Goal: Transaction & Acquisition: Download file/media

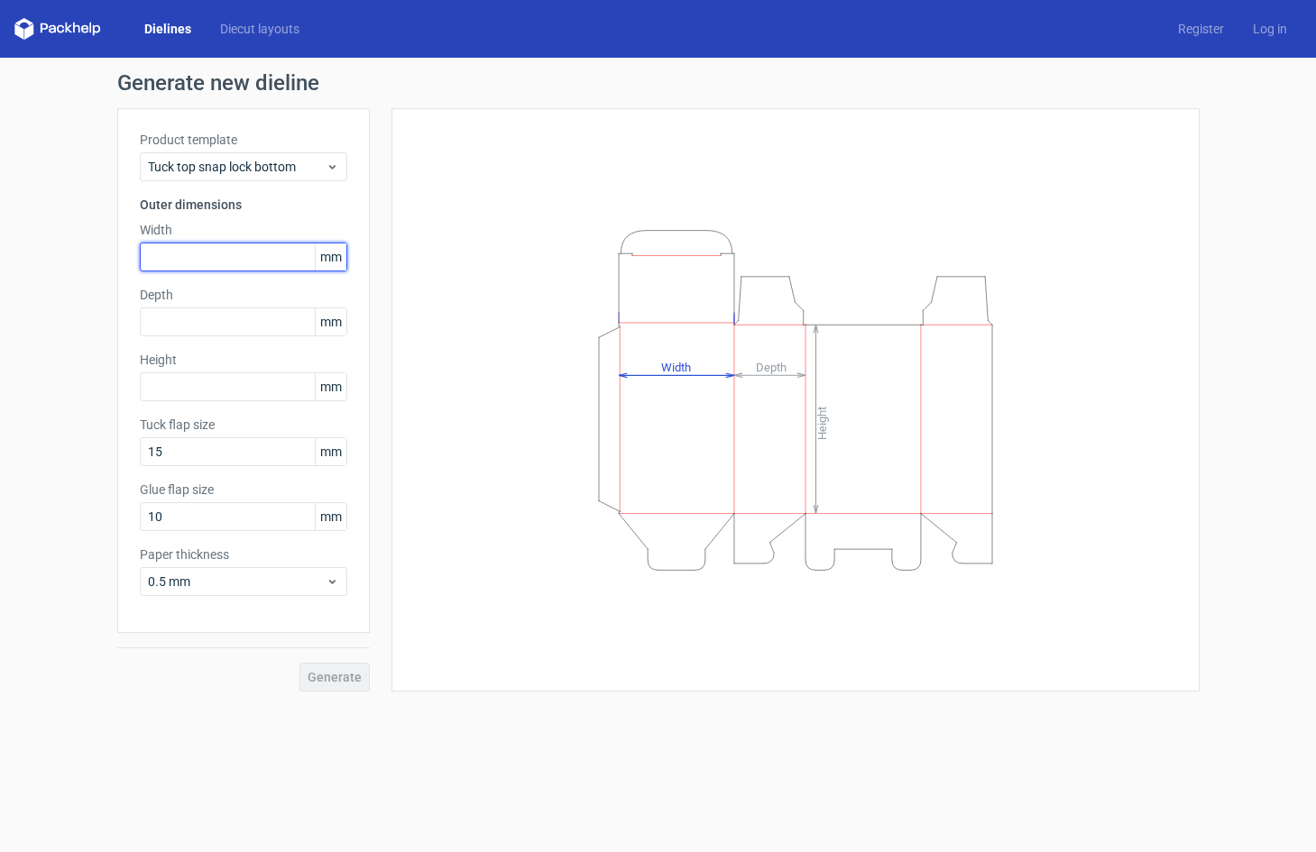
click at [243, 262] on input "text" at bounding box center [243, 257] width 207 height 29
click at [331, 176] on div "Tuck top snap lock bottom" at bounding box center [243, 166] width 207 height 29
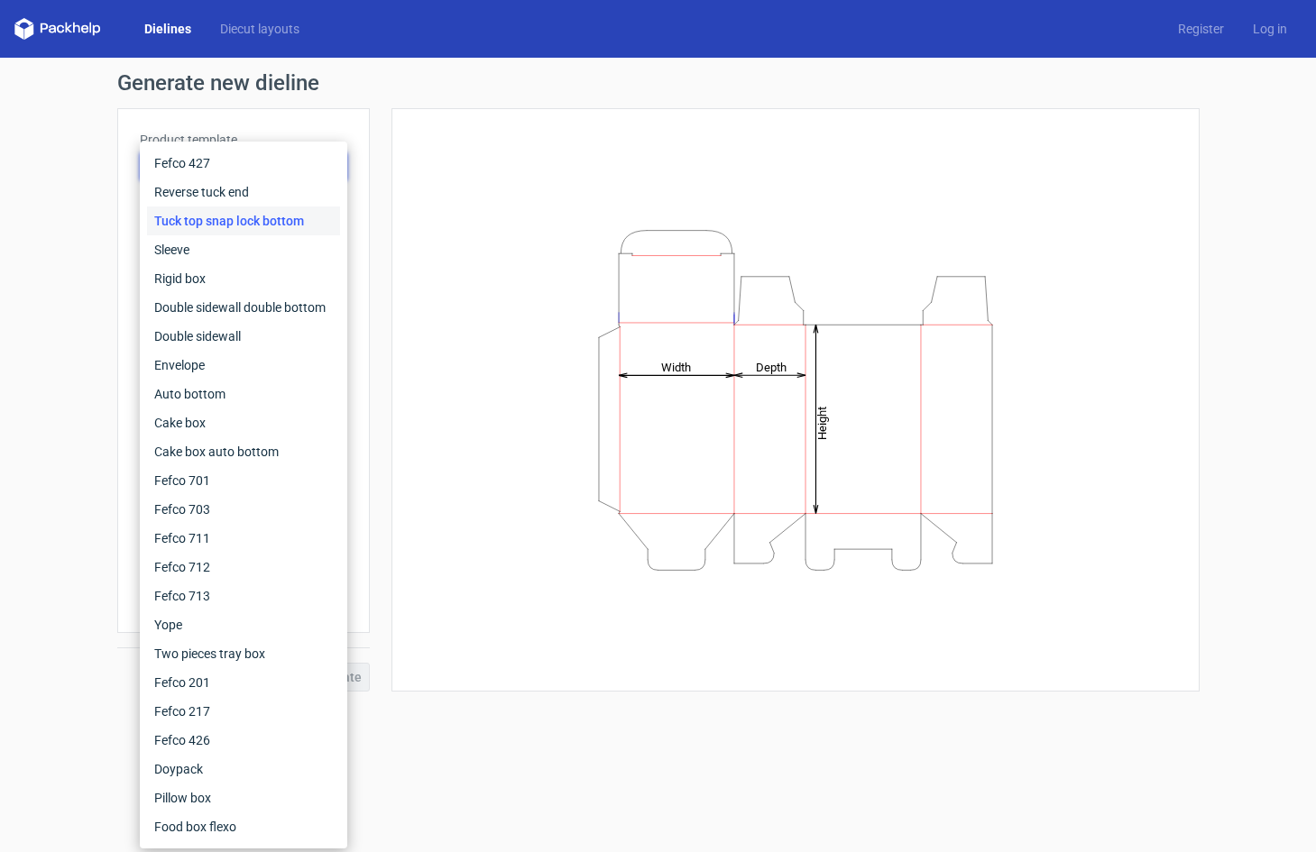
click at [410, 176] on div "Height Depth Width" at bounding box center [795, 399] width 808 height 583
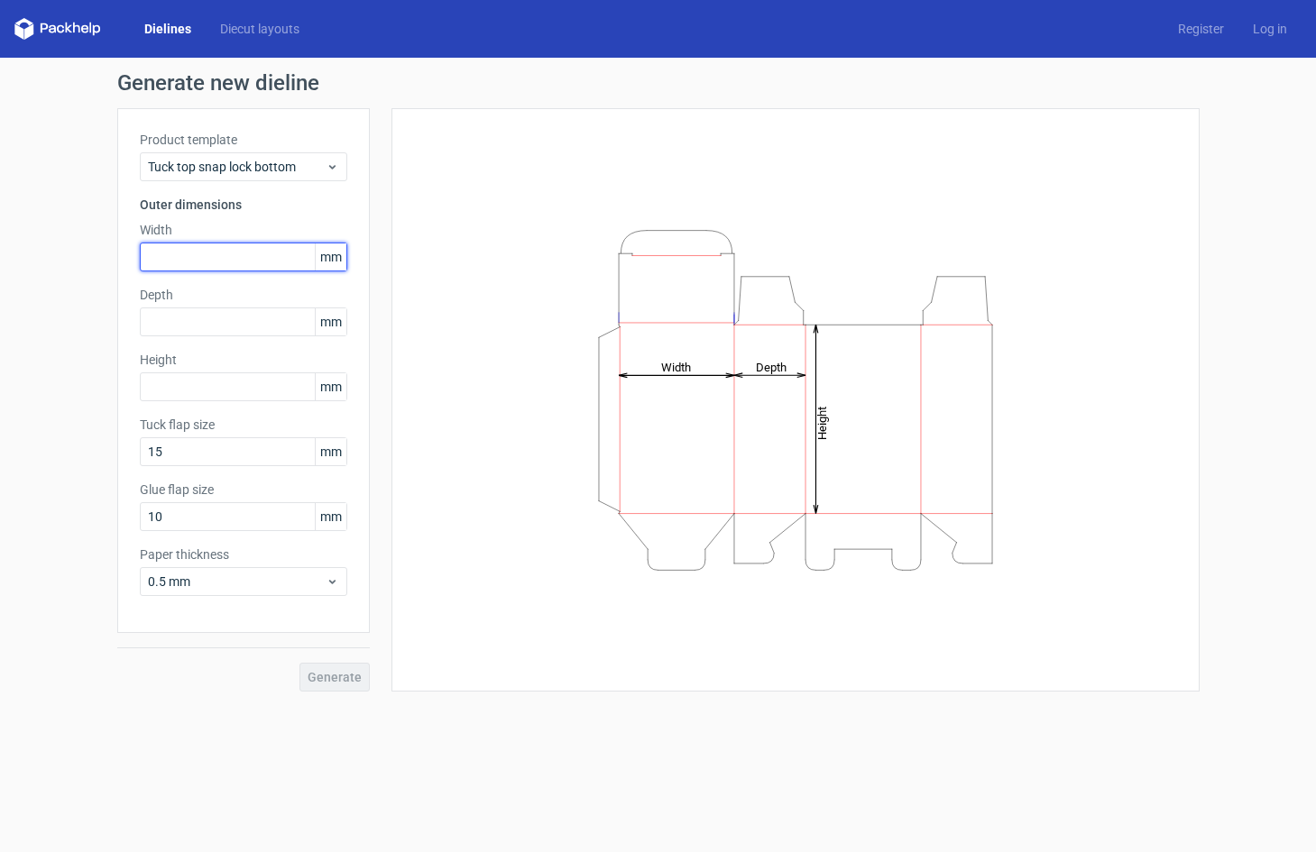
click at [161, 262] on input "text" at bounding box center [243, 257] width 207 height 29
type input "101"
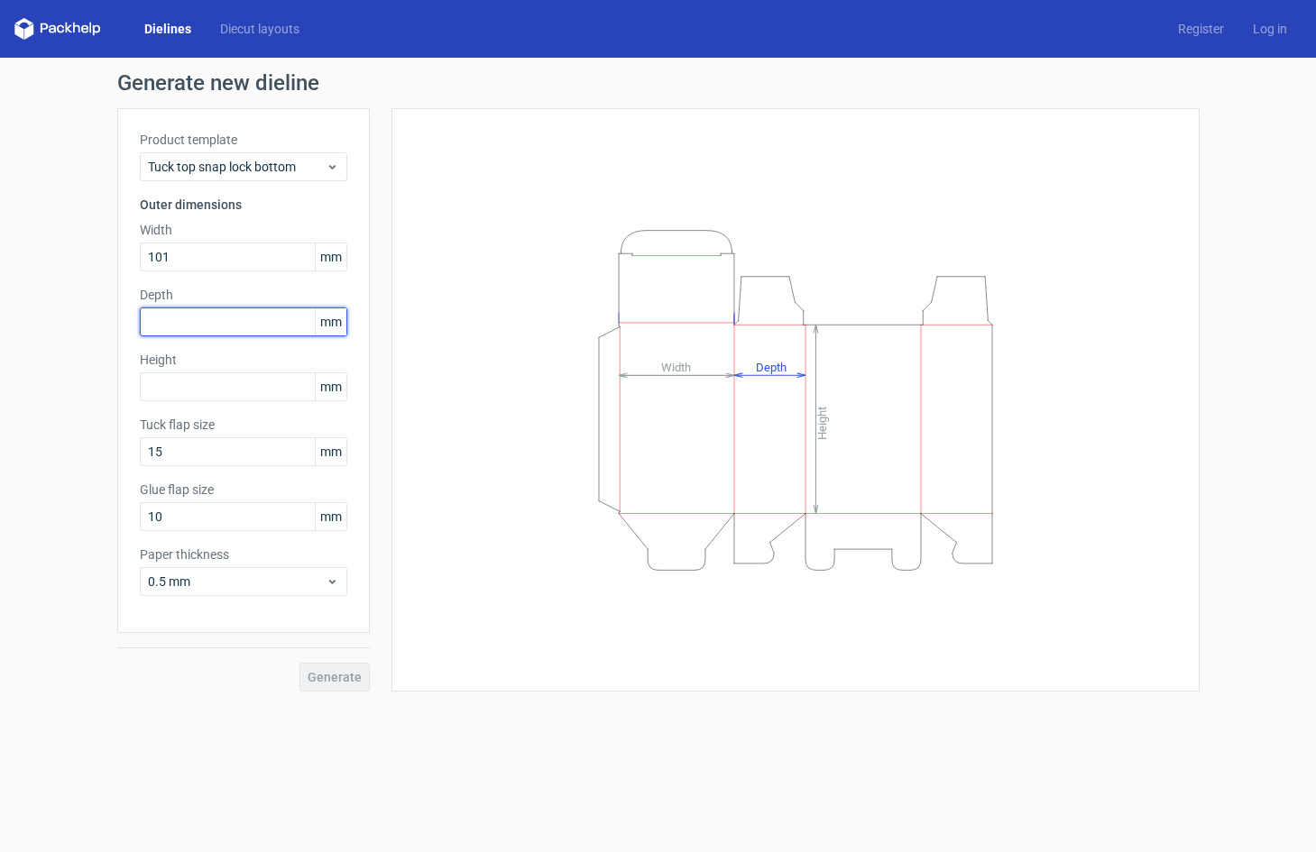
click at [168, 317] on input "text" at bounding box center [243, 321] width 207 height 29
type input "101"
click at [243, 391] on input "text" at bounding box center [243, 386] width 207 height 29
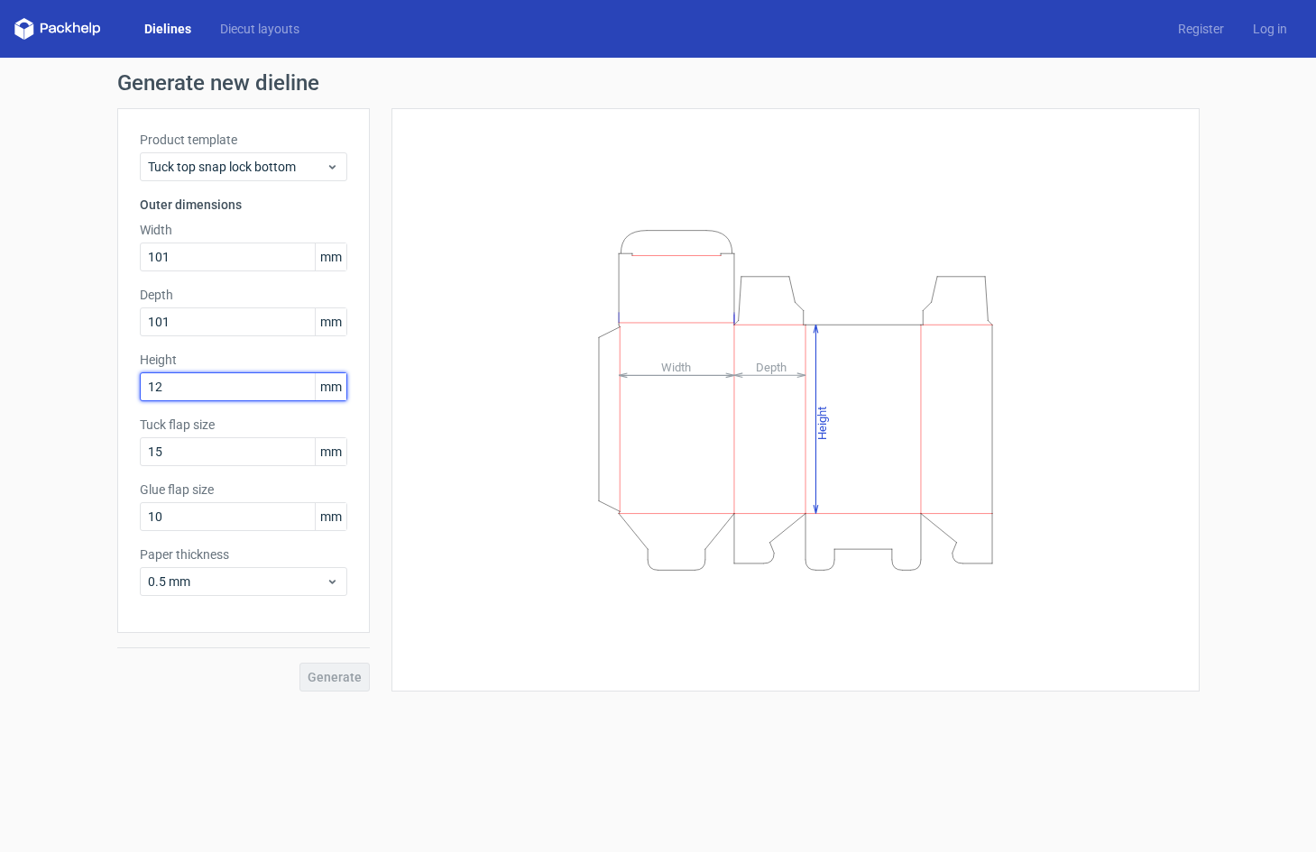
type input "120"
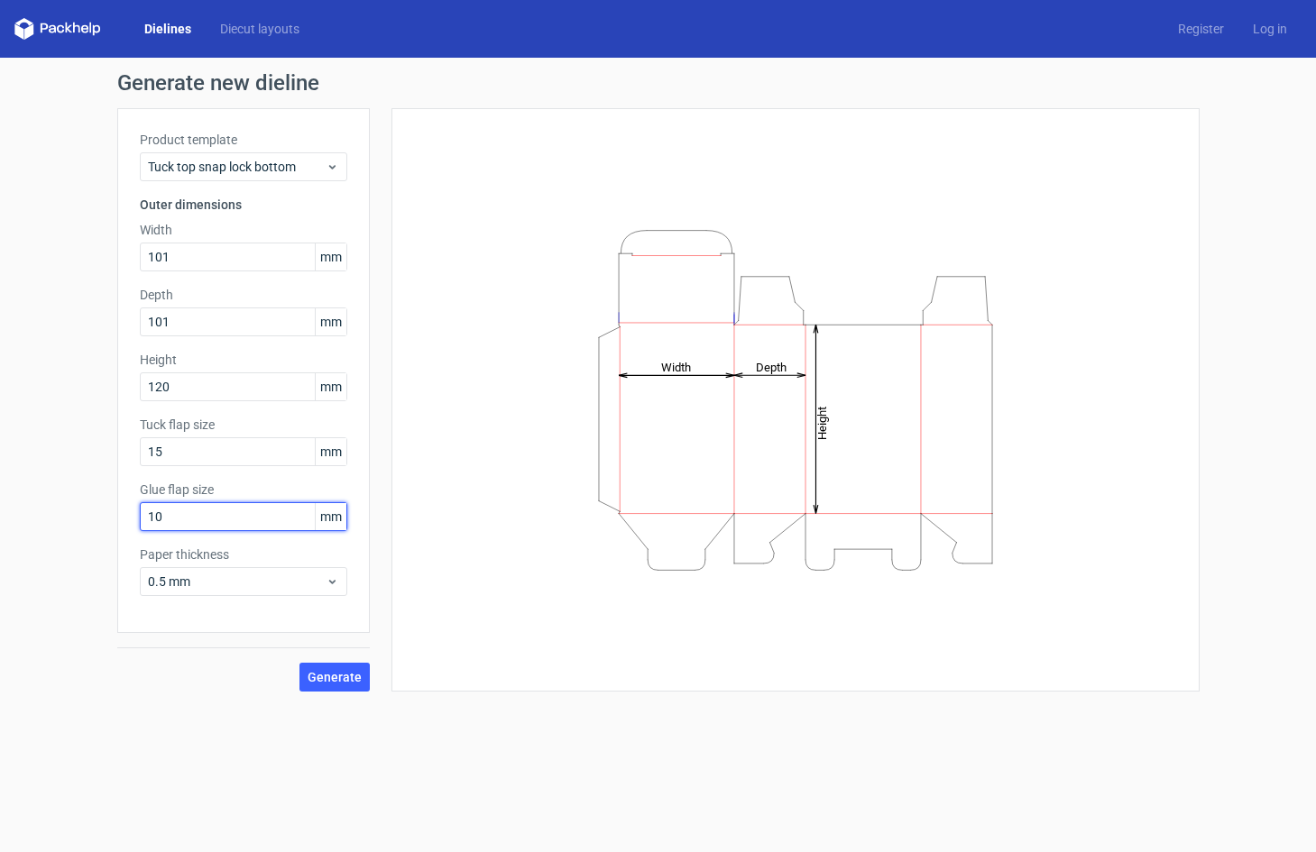
drag, startPoint x: 197, startPoint y: 518, endPoint x: 73, endPoint y: 518, distance: 124.4
click at [73, 518] on div "Generate new dieline Product template Tuck top snap lock bottom Outer dimension…" at bounding box center [658, 382] width 1316 height 648
type input "13"
click at [220, 582] on span "0.5 mm" at bounding box center [237, 582] width 178 height 18
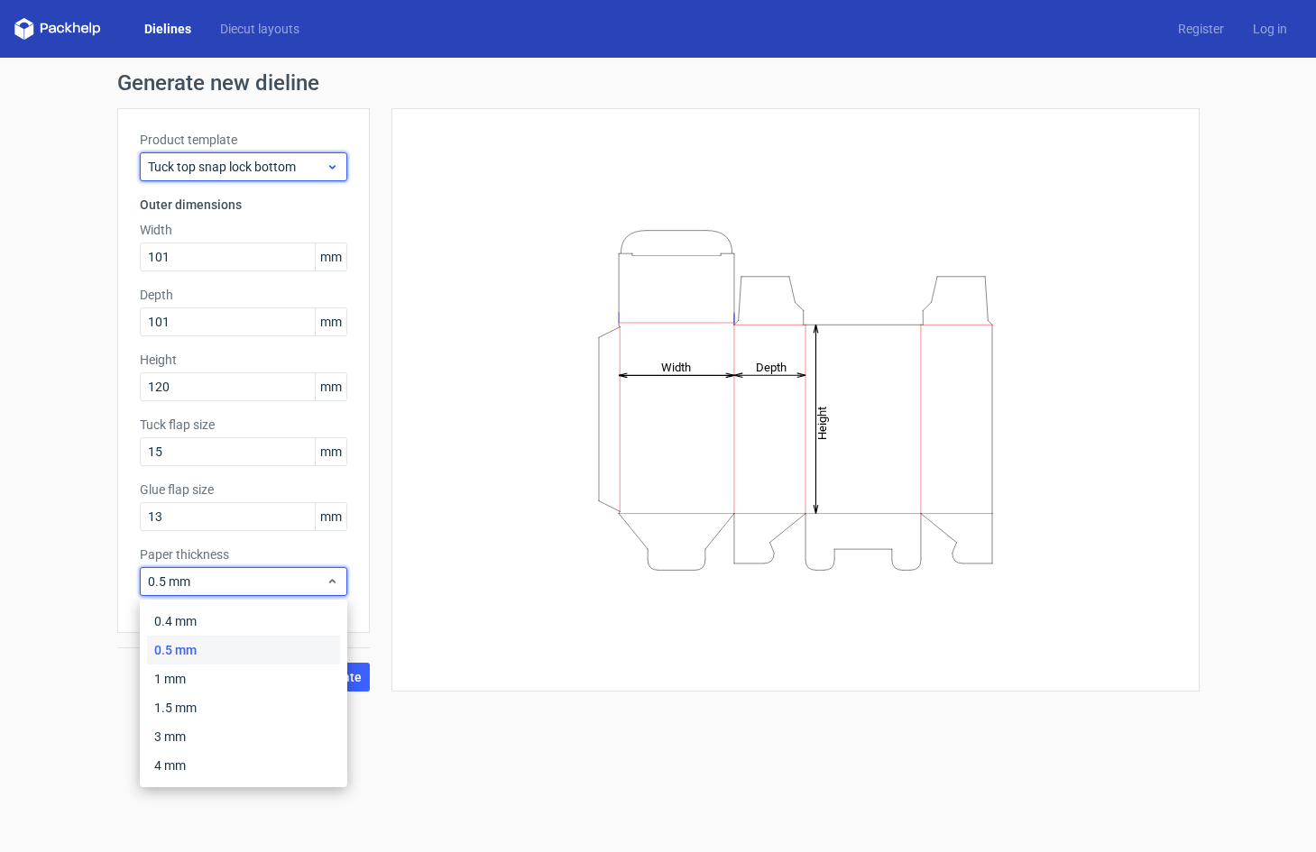
click at [279, 161] on span "Tuck top snap lock bottom" at bounding box center [237, 167] width 178 height 18
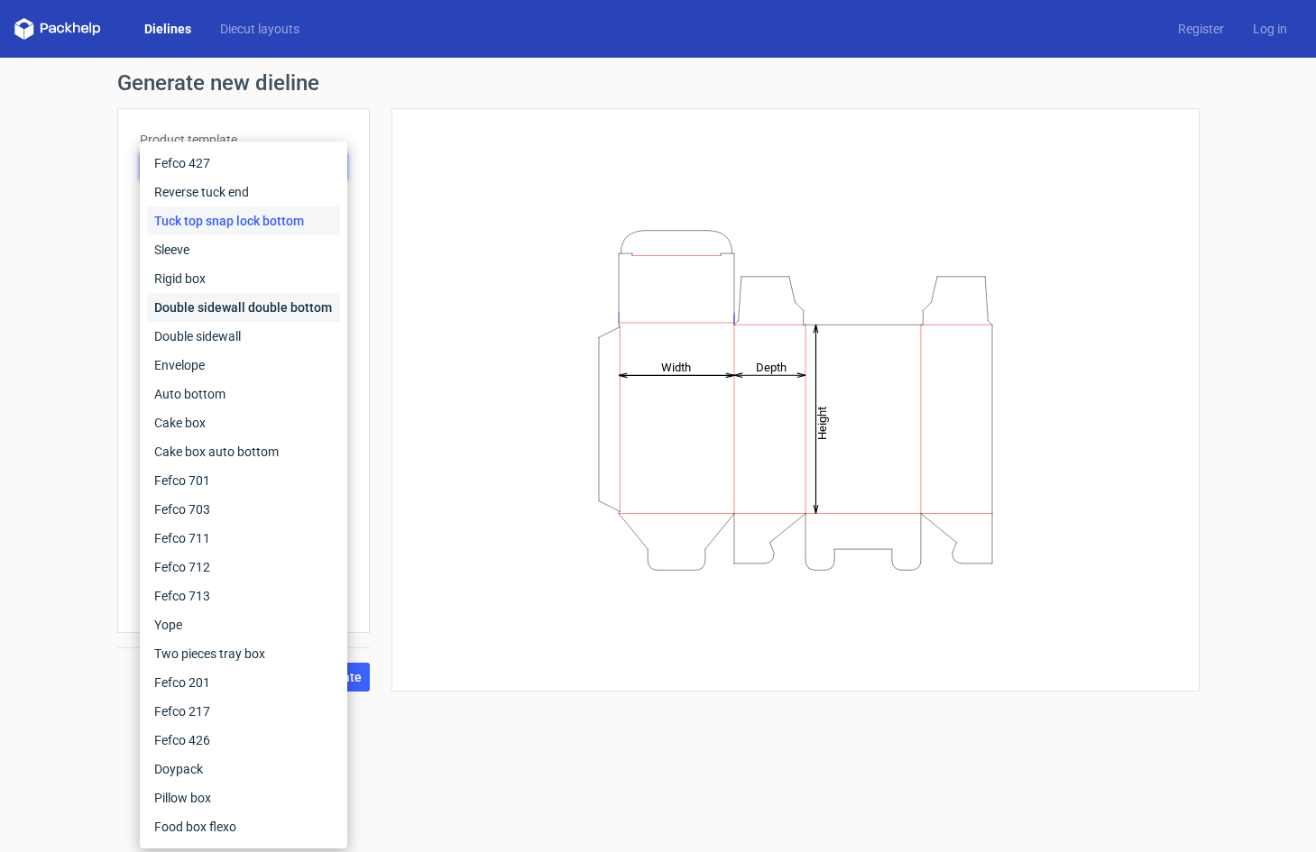
click at [214, 310] on div "Double sidewall double bottom" at bounding box center [243, 307] width 193 height 29
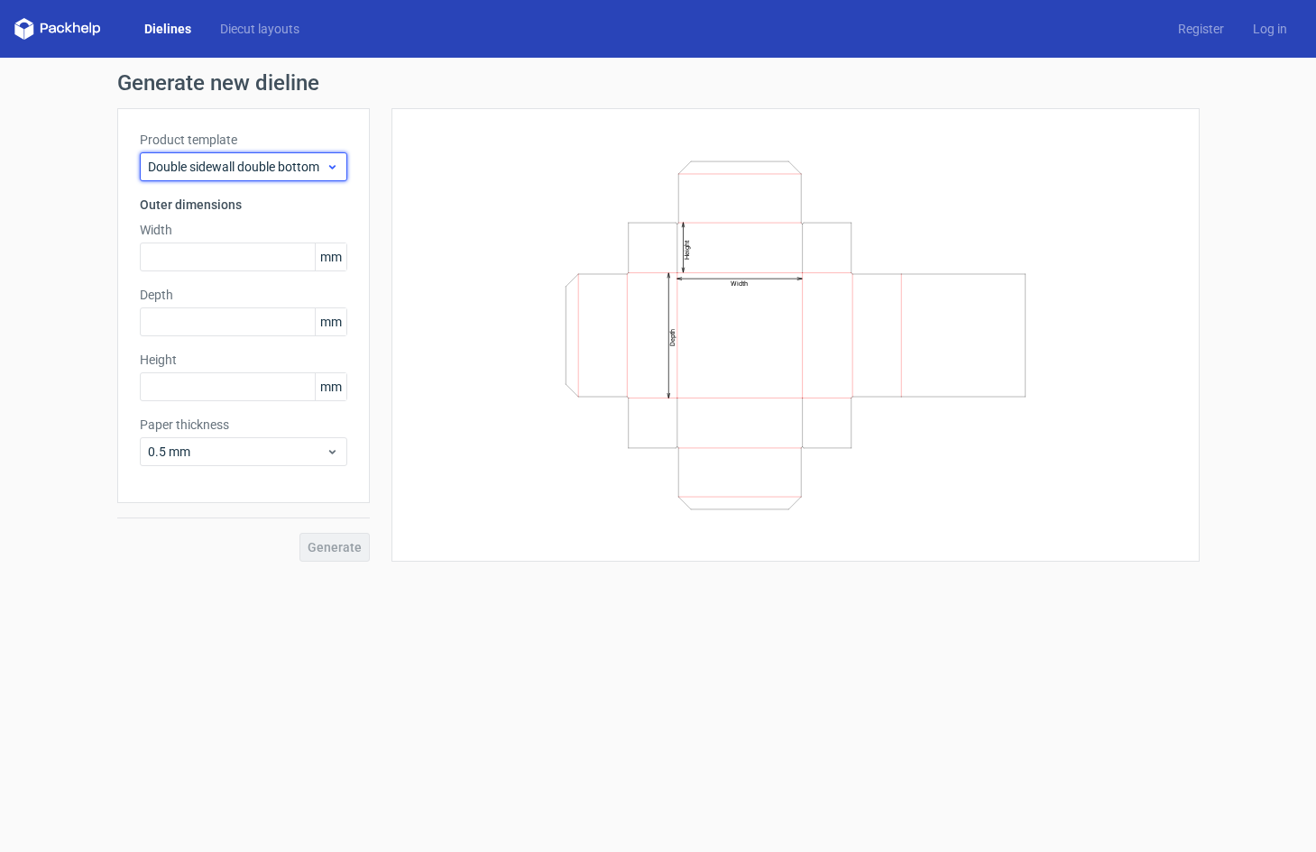
click at [269, 165] on span "Double sidewall double bottom" at bounding box center [237, 167] width 178 height 18
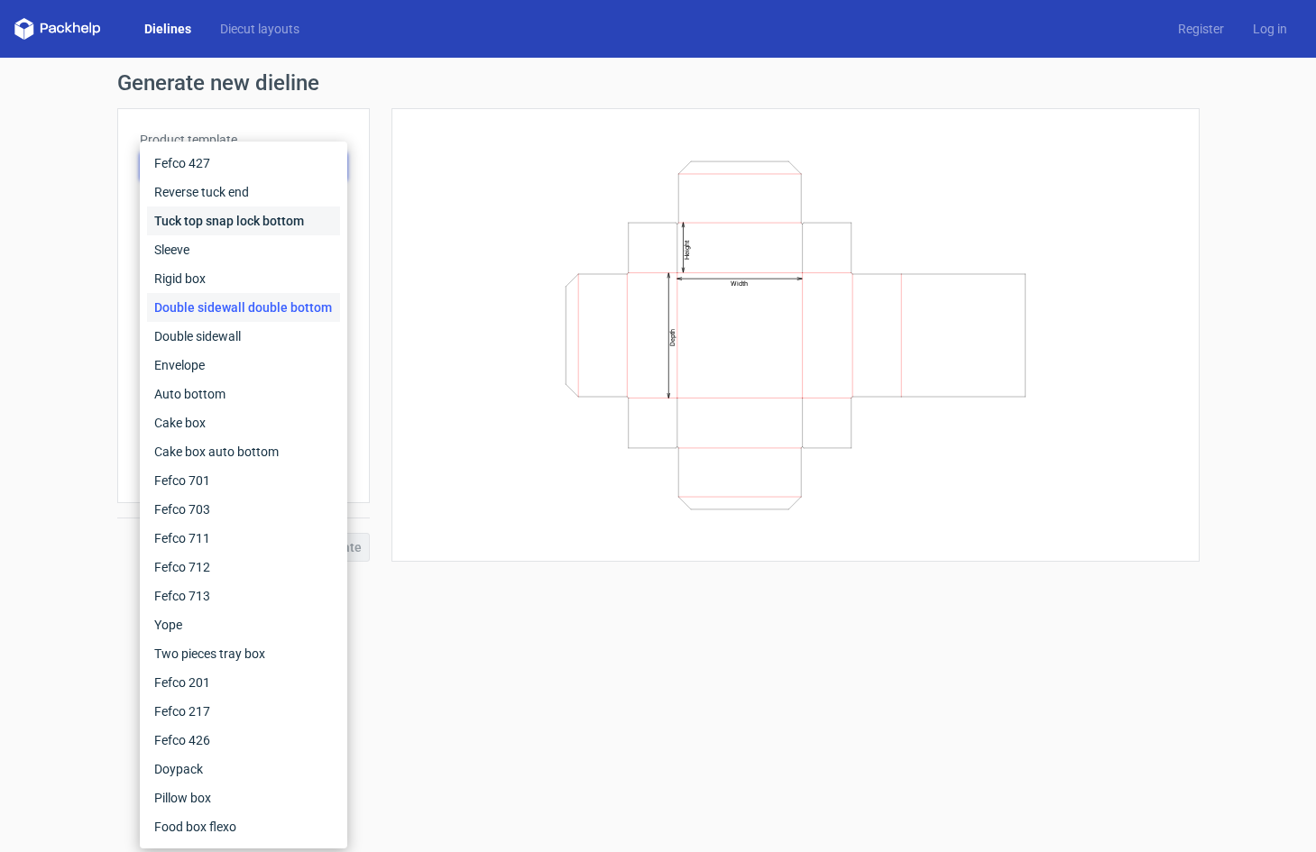
click at [216, 233] on div "Tuck top snap lock bottom" at bounding box center [243, 220] width 193 height 29
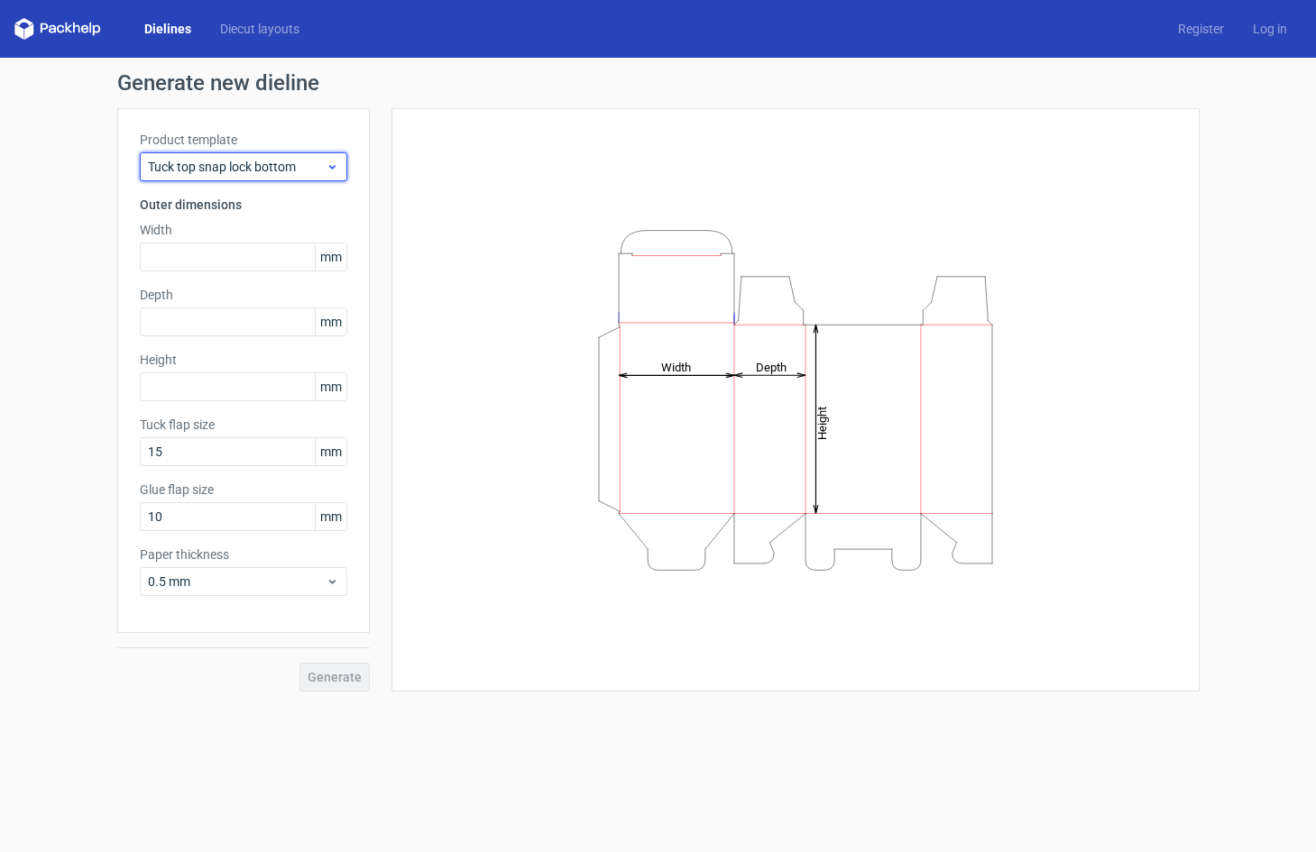
click at [265, 170] on span "Tuck top snap lock bottom" at bounding box center [237, 167] width 178 height 18
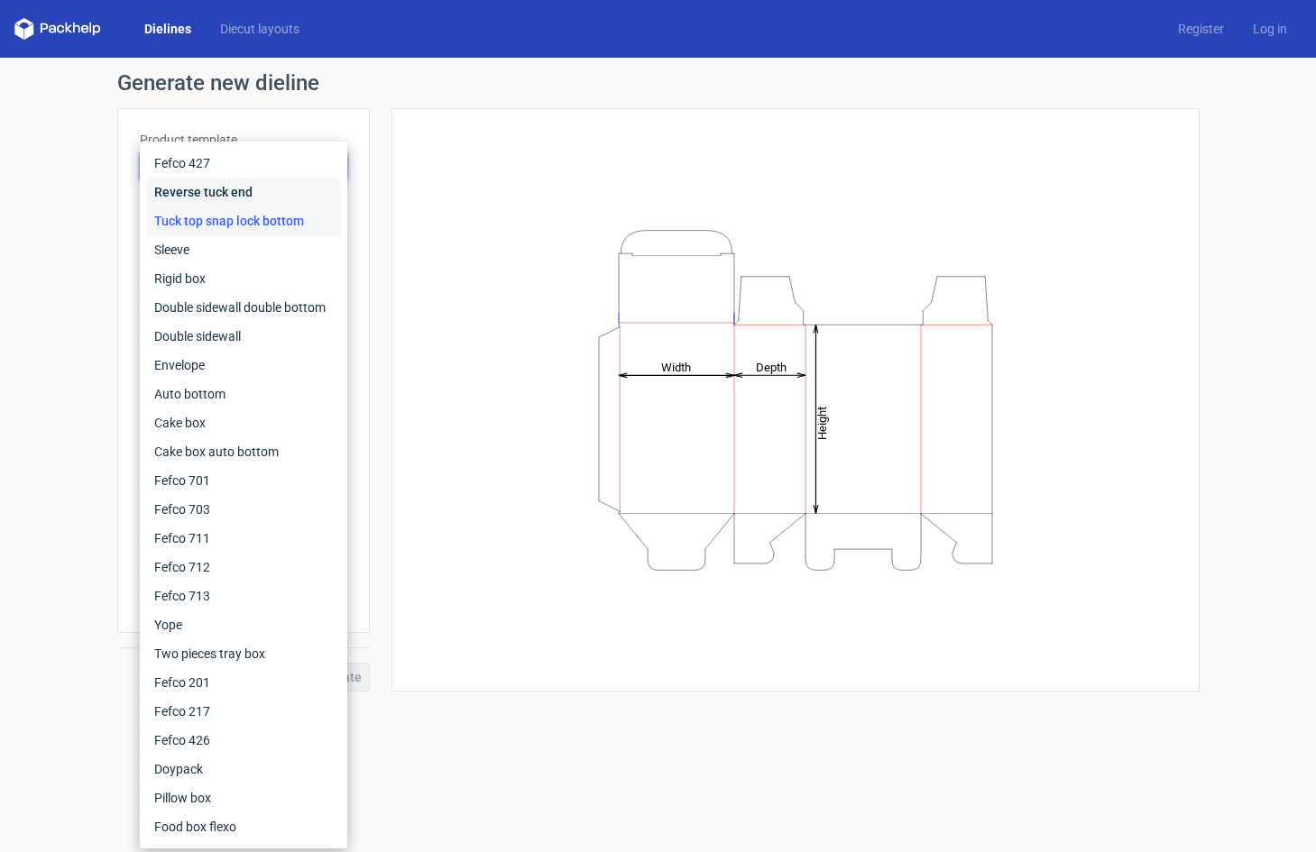
click at [256, 188] on div "Reverse tuck end" at bounding box center [243, 192] width 193 height 29
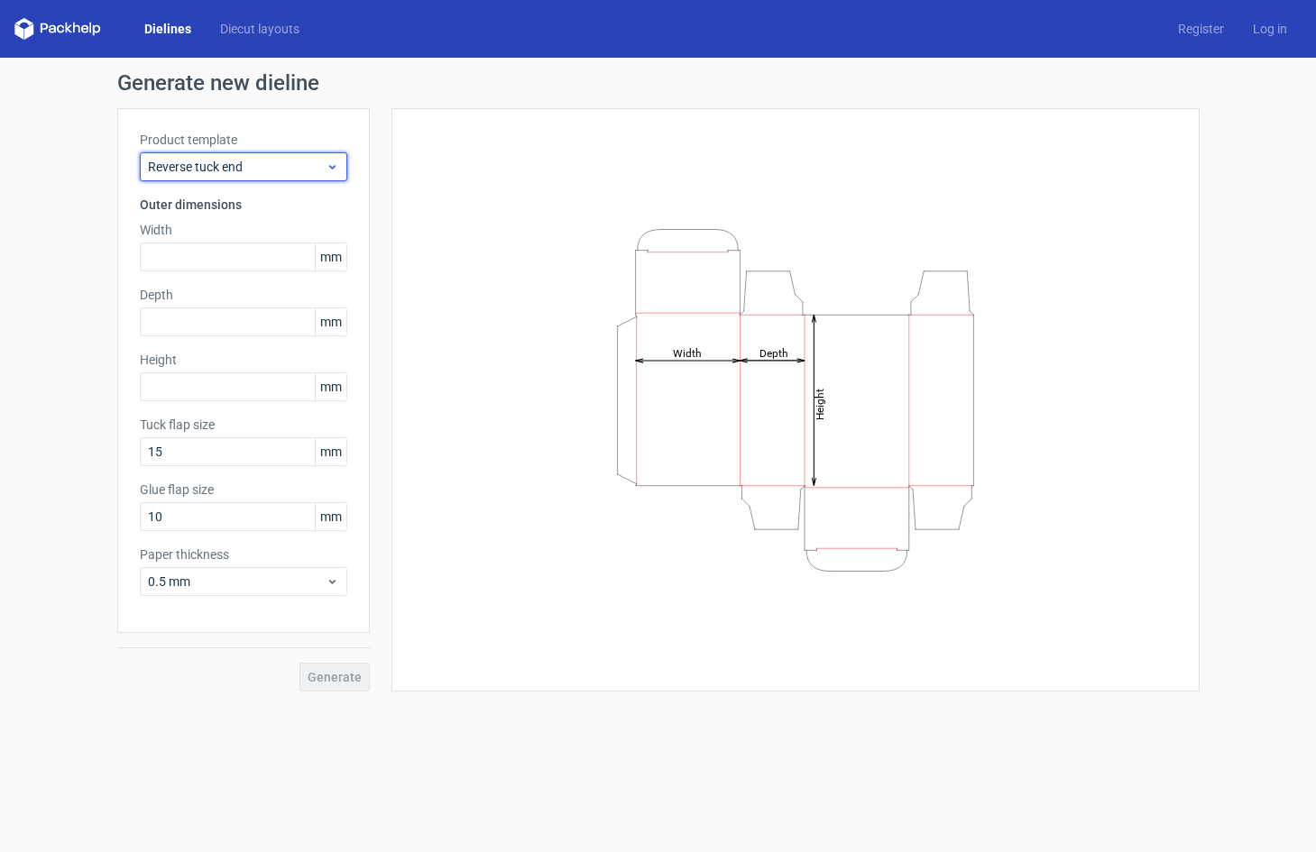
click at [265, 170] on span "Reverse tuck end" at bounding box center [237, 167] width 178 height 18
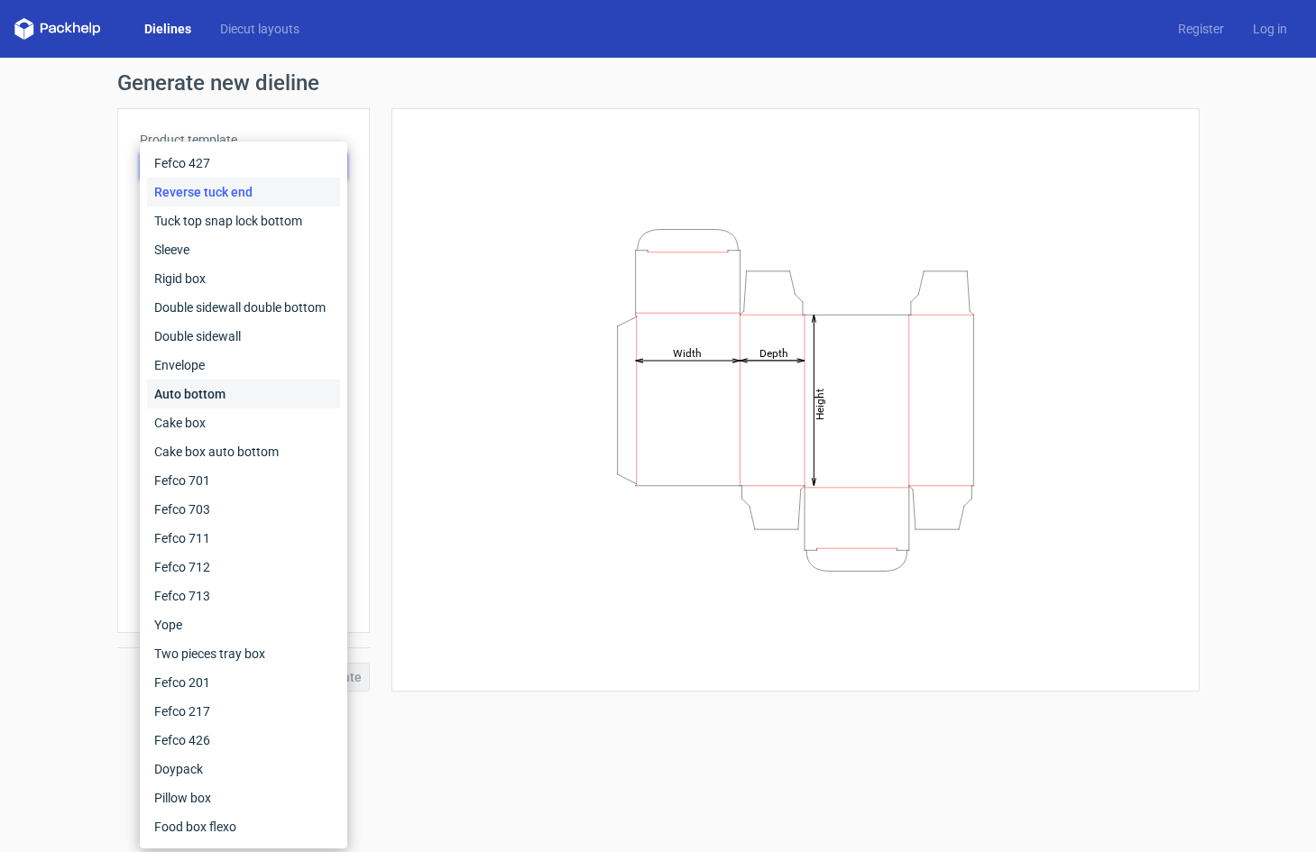
click at [236, 384] on div "Auto bottom" at bounding box center [243, 394] width 193 height 29
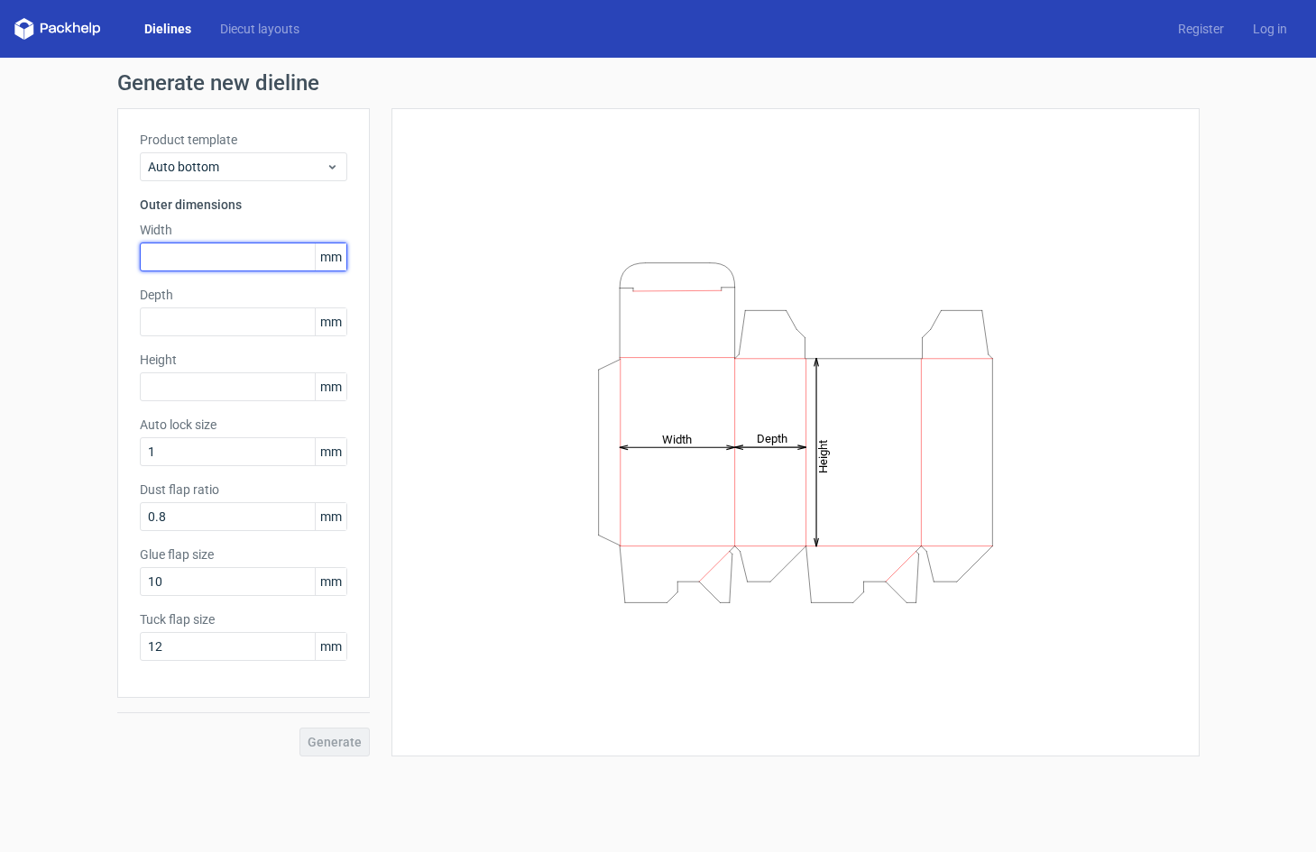
click at [242, 258] on input "text" at bounding box center [243, 257] width 207 height 29
type input "101"
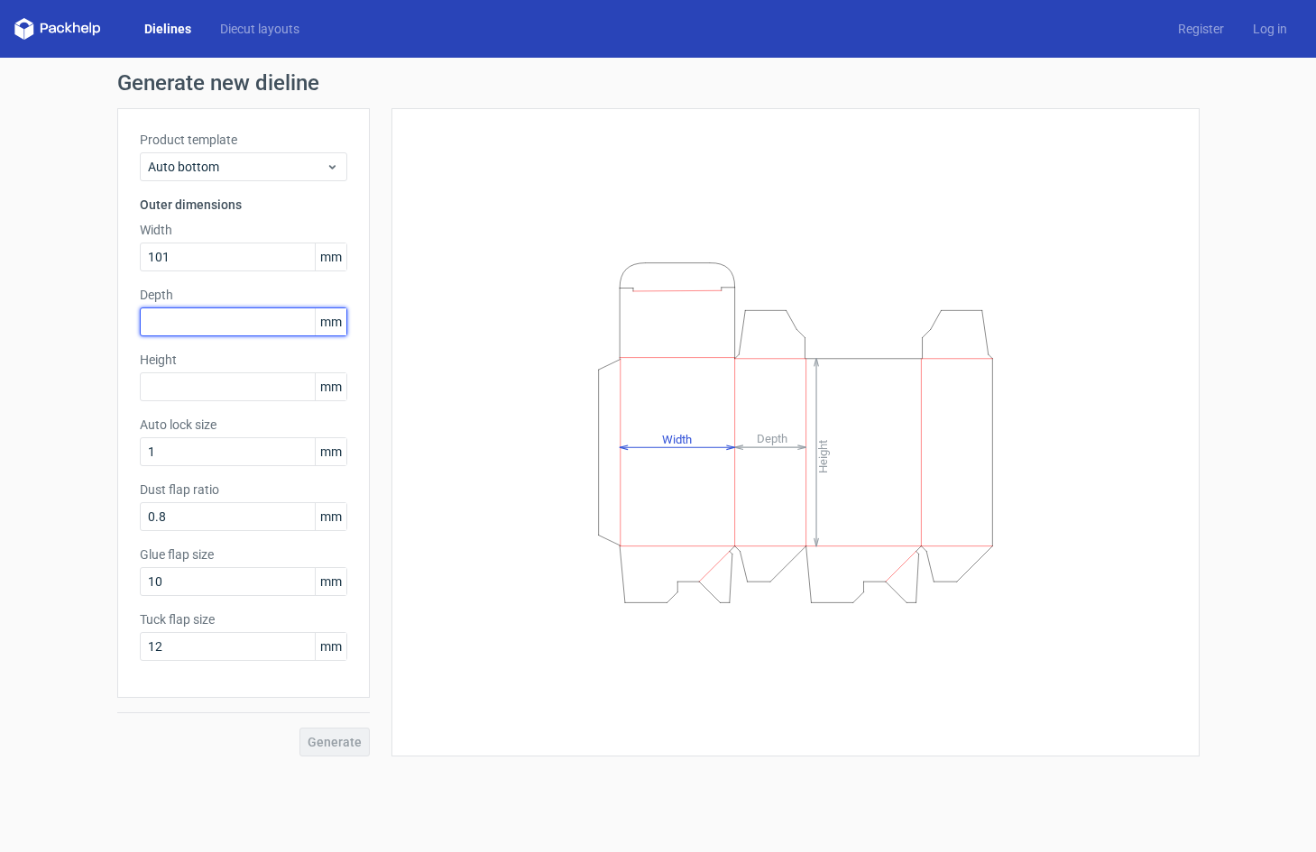
click at [222, 331] on input "text" at bounding box center [243, 321] width 207 height 29
type input "101"
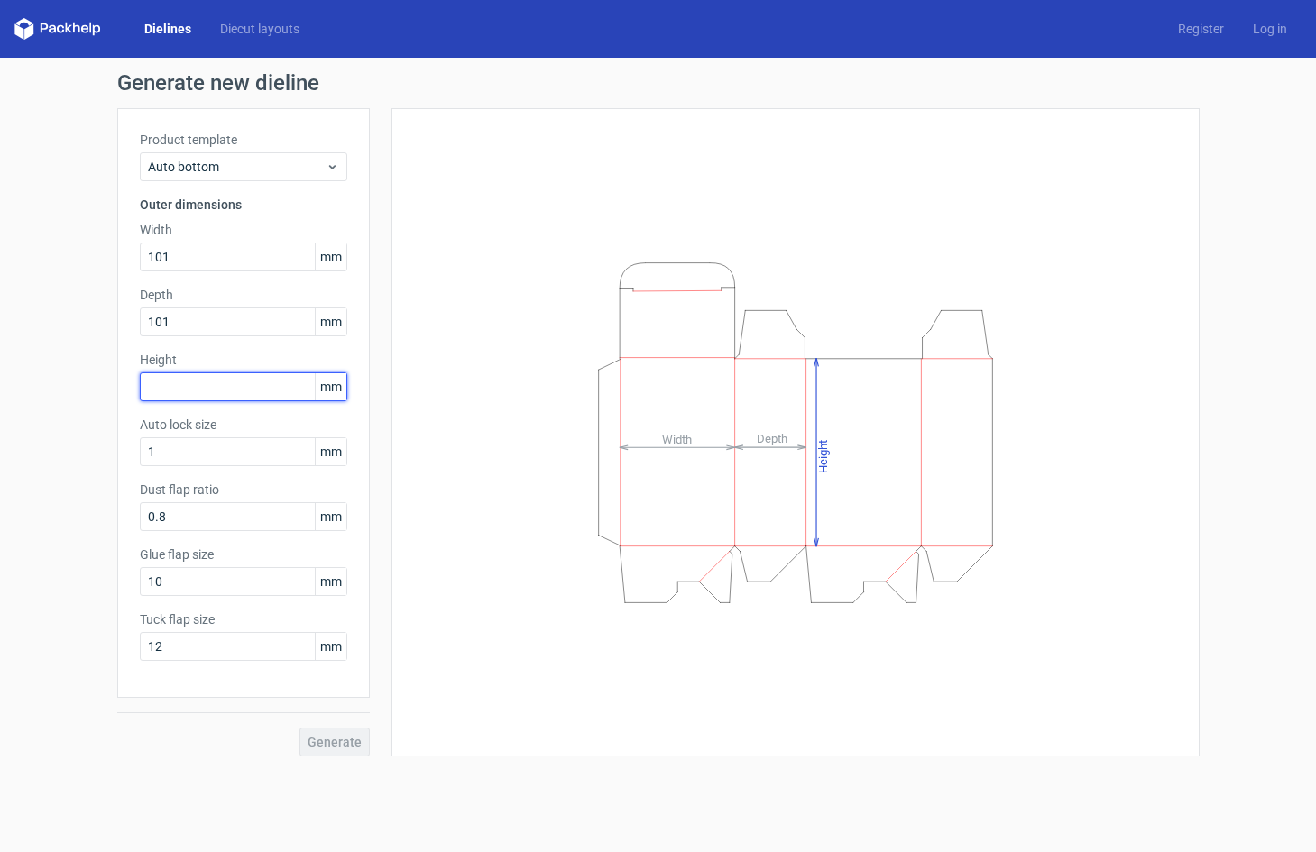
click at [228, 387] on input "text" at bounding box center [243, 386] width 207 height 29
type input "120"
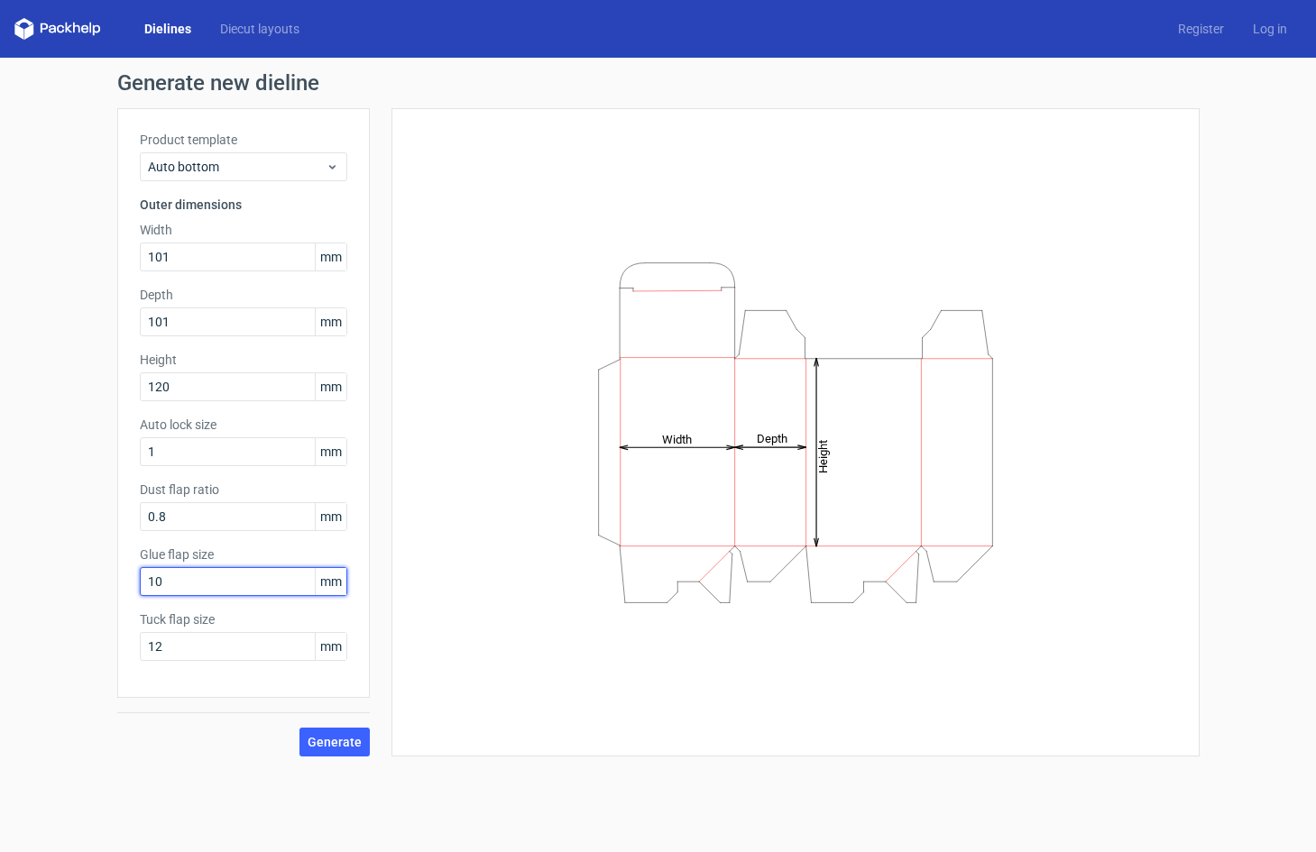
drag, startPoint x: 183, startPoint y: 586, endPoint x: 86, endPoint y: 577, distance: 97.8
click at [98, 580] on div "Generate new dieline Product template Auto bottom Outer dimensions Width 101 mm…" at bounding box center [658, 414] width 1316 height 713
type input "13"
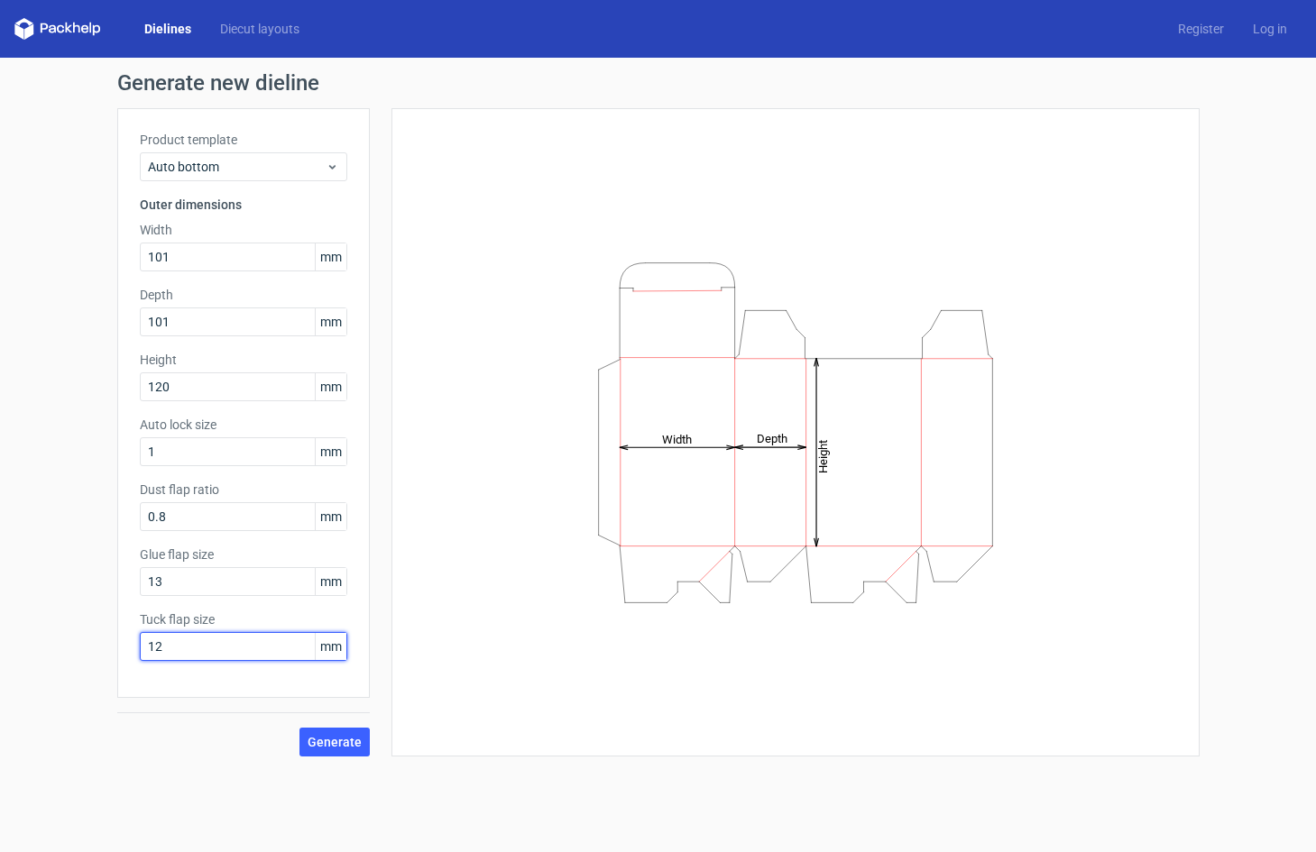
click at [203, 641] on input "12" at bounding box center [243, 646] width 207 height 29
click at [325, 745] on span "Generate" at bounding box center [334, 742] width 54 height 13
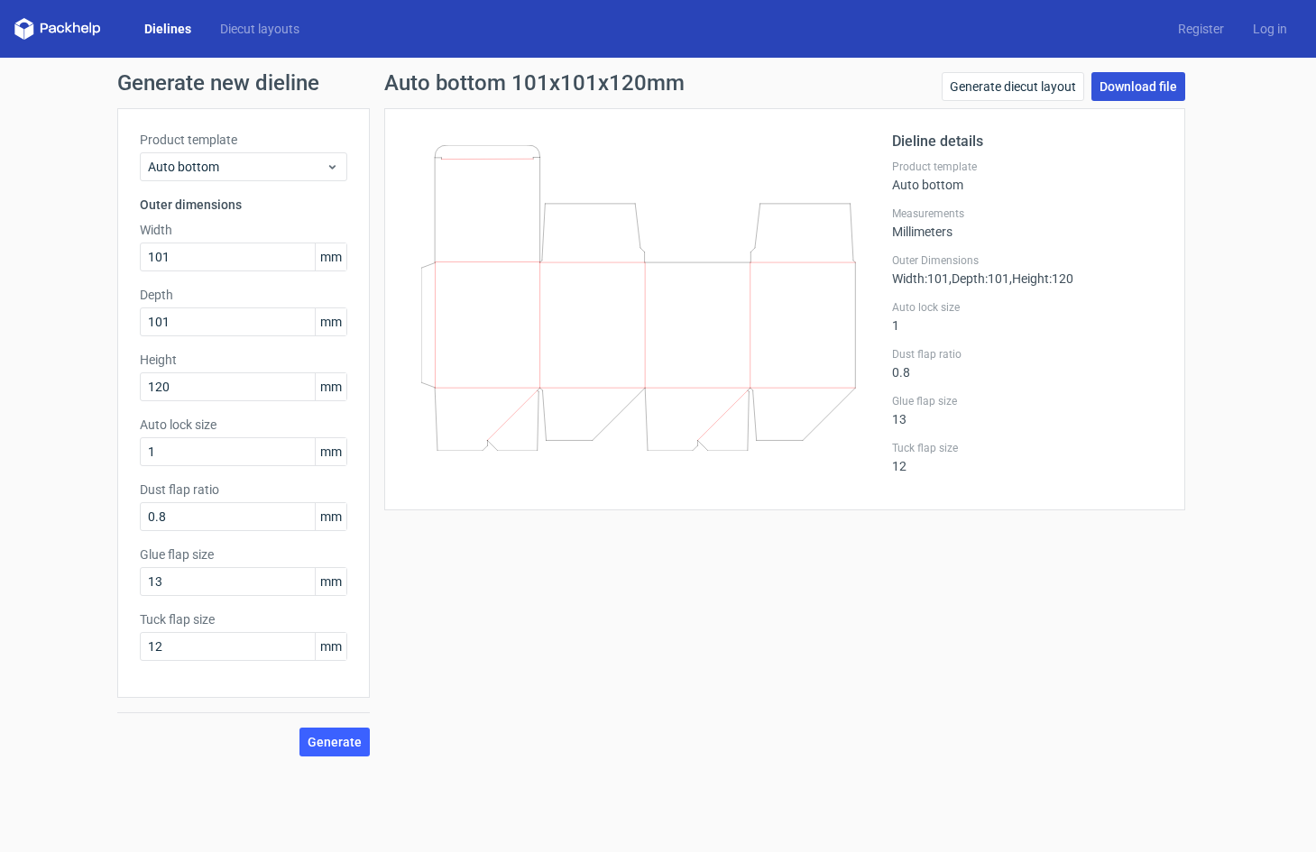
click at [1143, 94] on link "Download file" at bounding box center [1138, 86] width 94 height 29
click at [246, 175] on span "Auto bottom" at bounding box center [237, 167] width 178 height 18
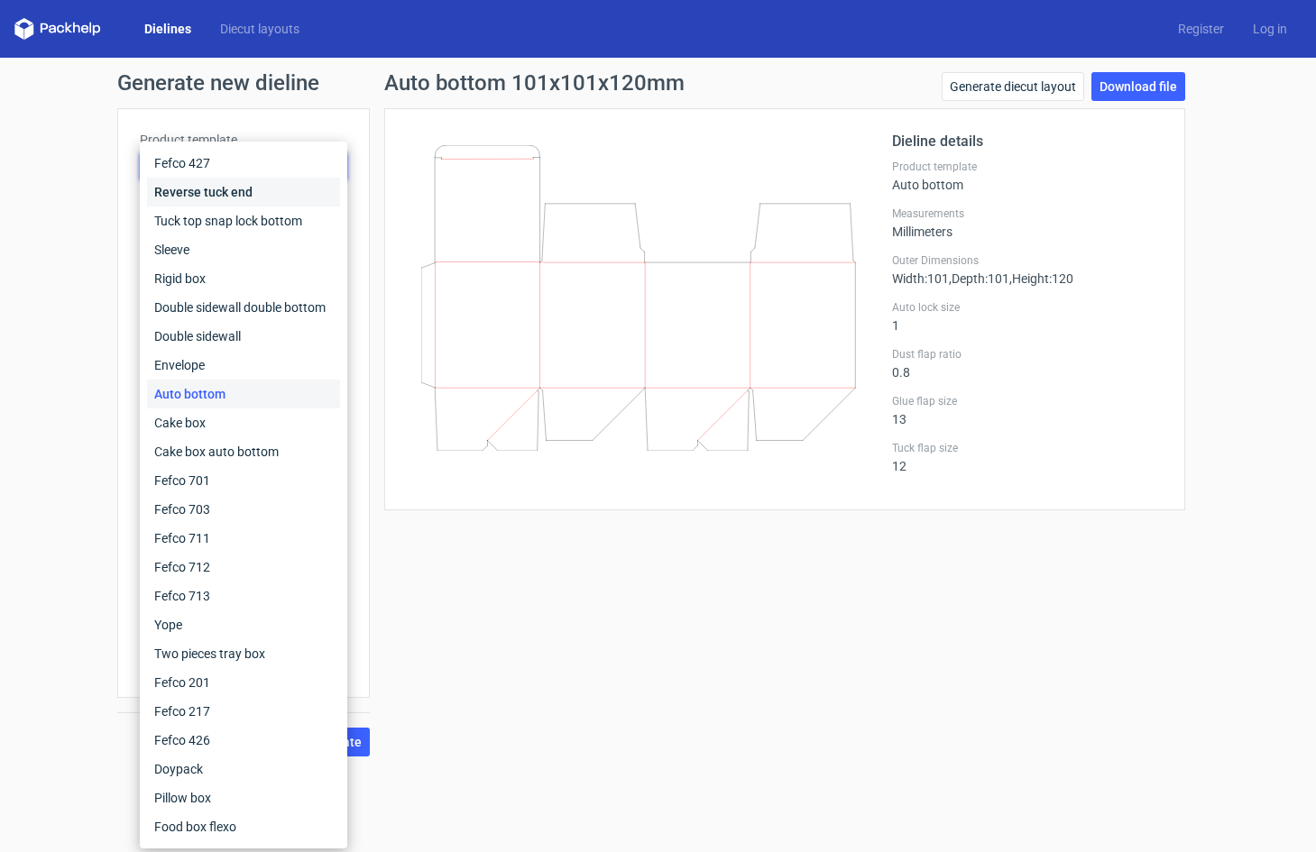
click at [249, 198] on div "Reverse tuck end" at bounding box center [243, 192] width 193 height 29
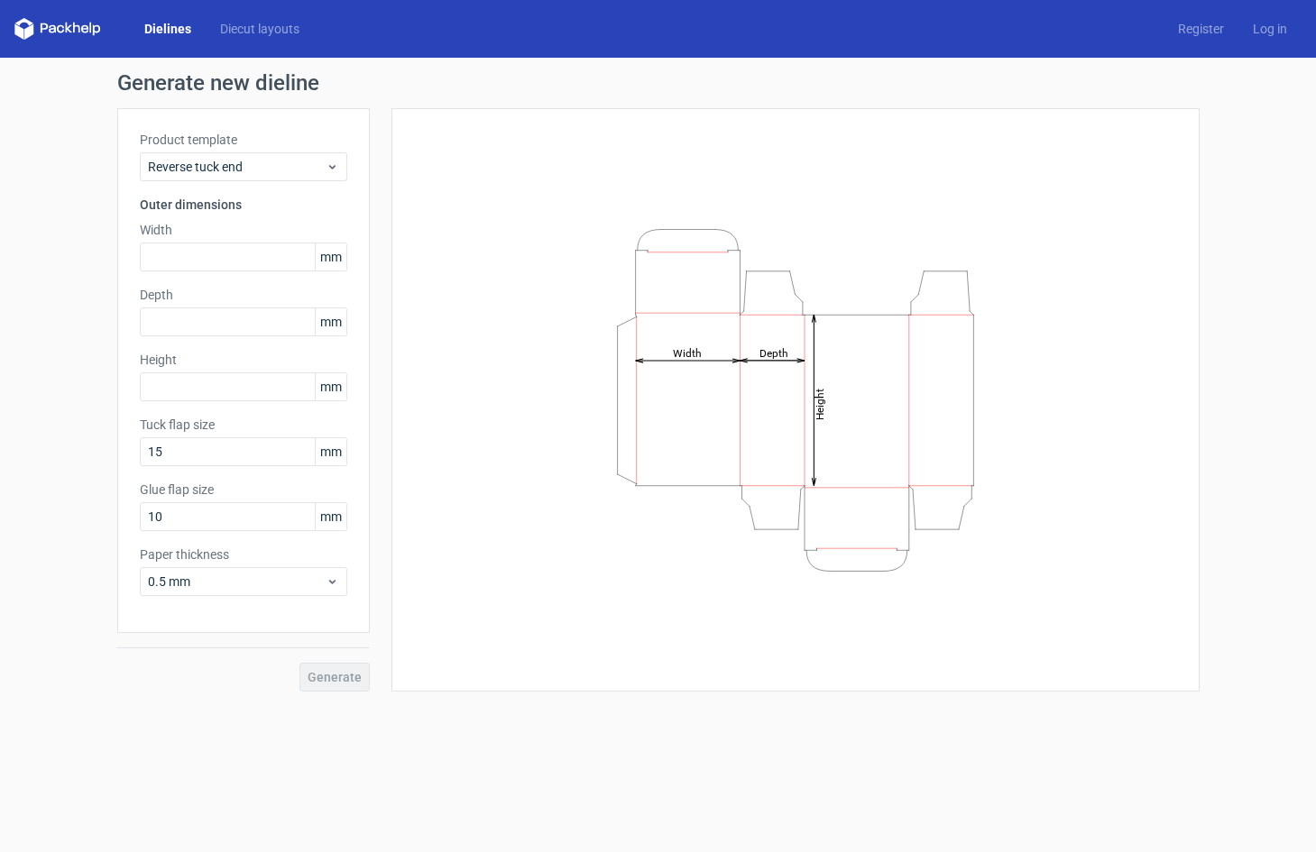
click at [249, 187] on div "Product template Reverse tuck end Outer dimensions Width mm Depth mm Height [PE…" at bounding box center [243, 370] width 252 height 525
click at [249, 172] on span "Reverse tuck end" at bounding box center [237, 167] width 178 height 18
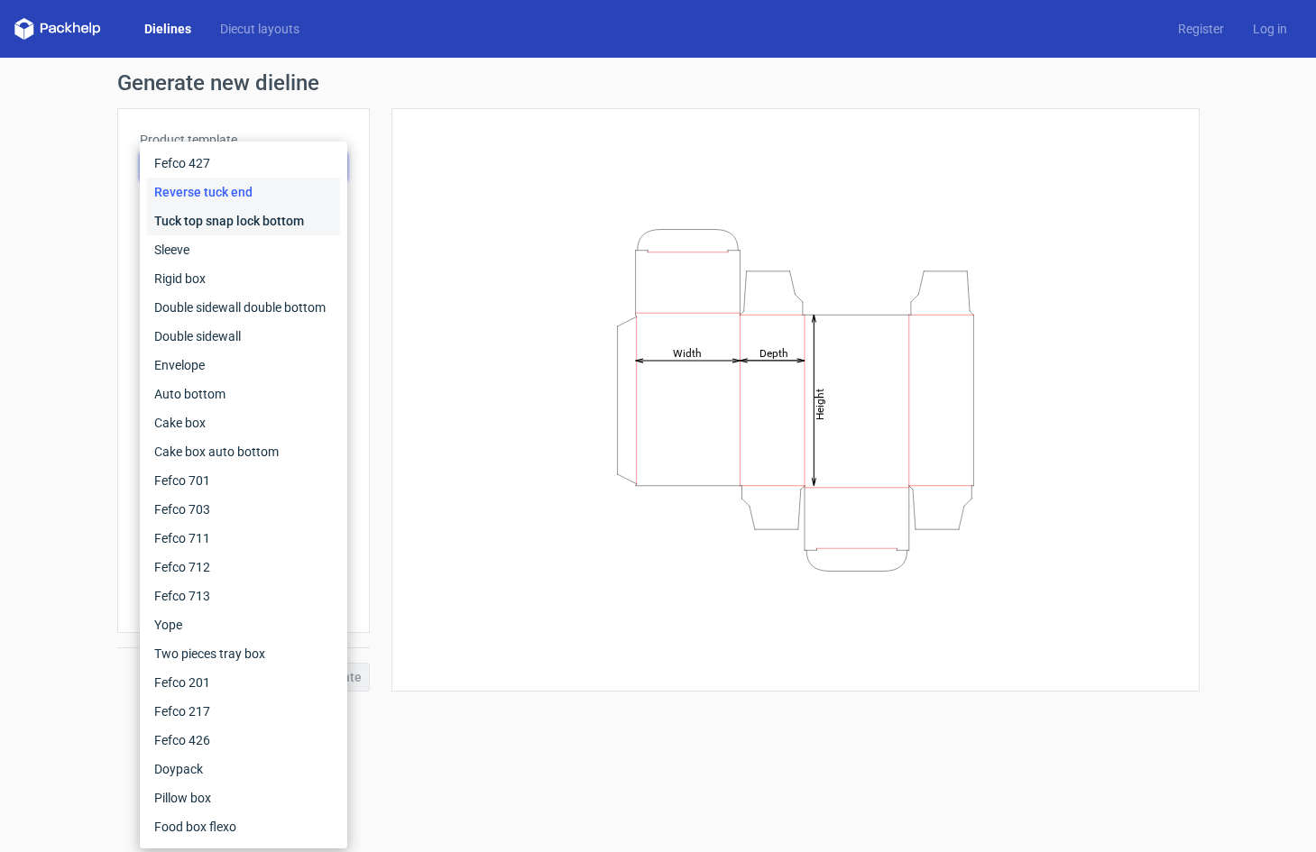
click at [261, 214] on div "Tuck top snap lock bottom" at bounding box center [243, 220] width 193 height 29
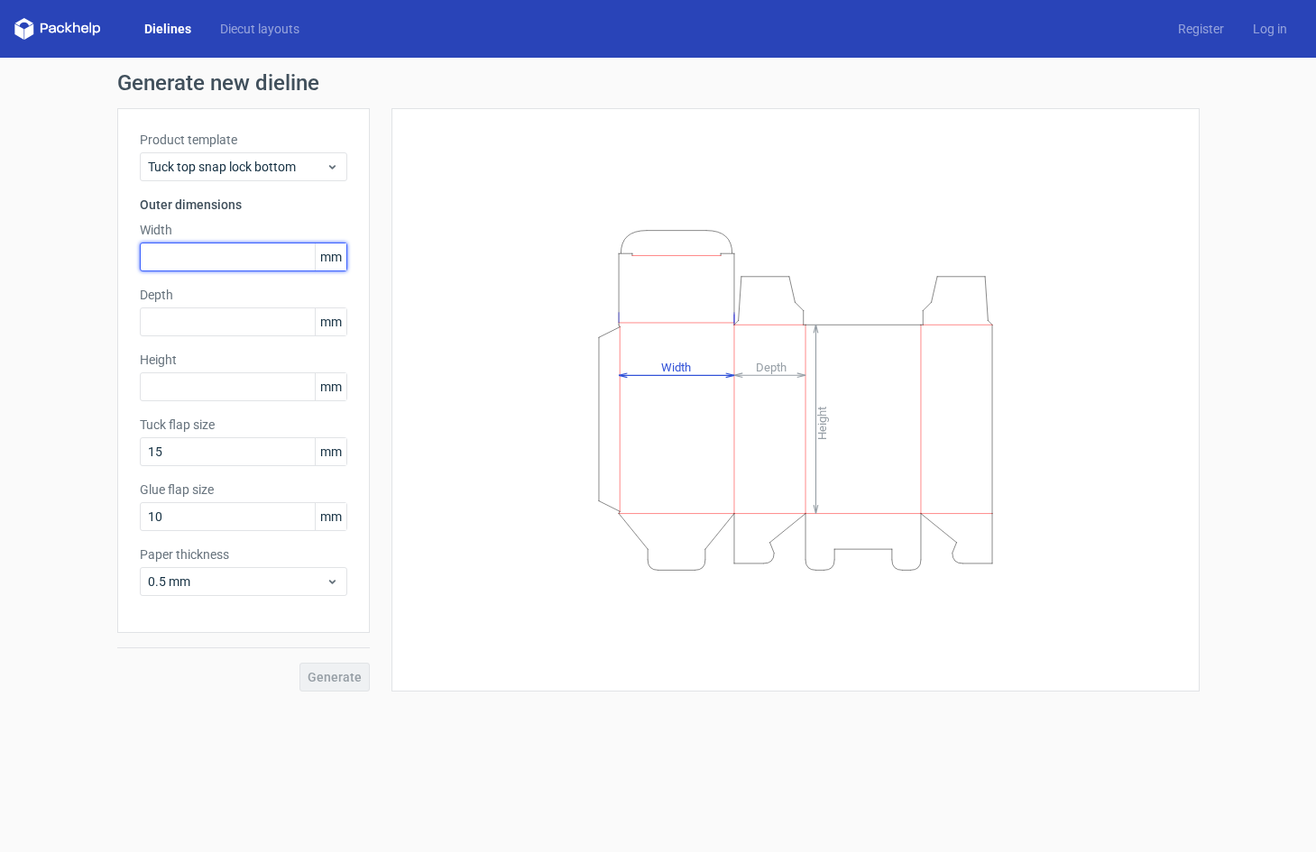
click at [248, 269] on input "text" at bounding box center [243, 257] width 207 height 29
type input "101"
click at [253, 324] on input "text" at bounding box center [243, 321] width 207 height 29
type input "101"
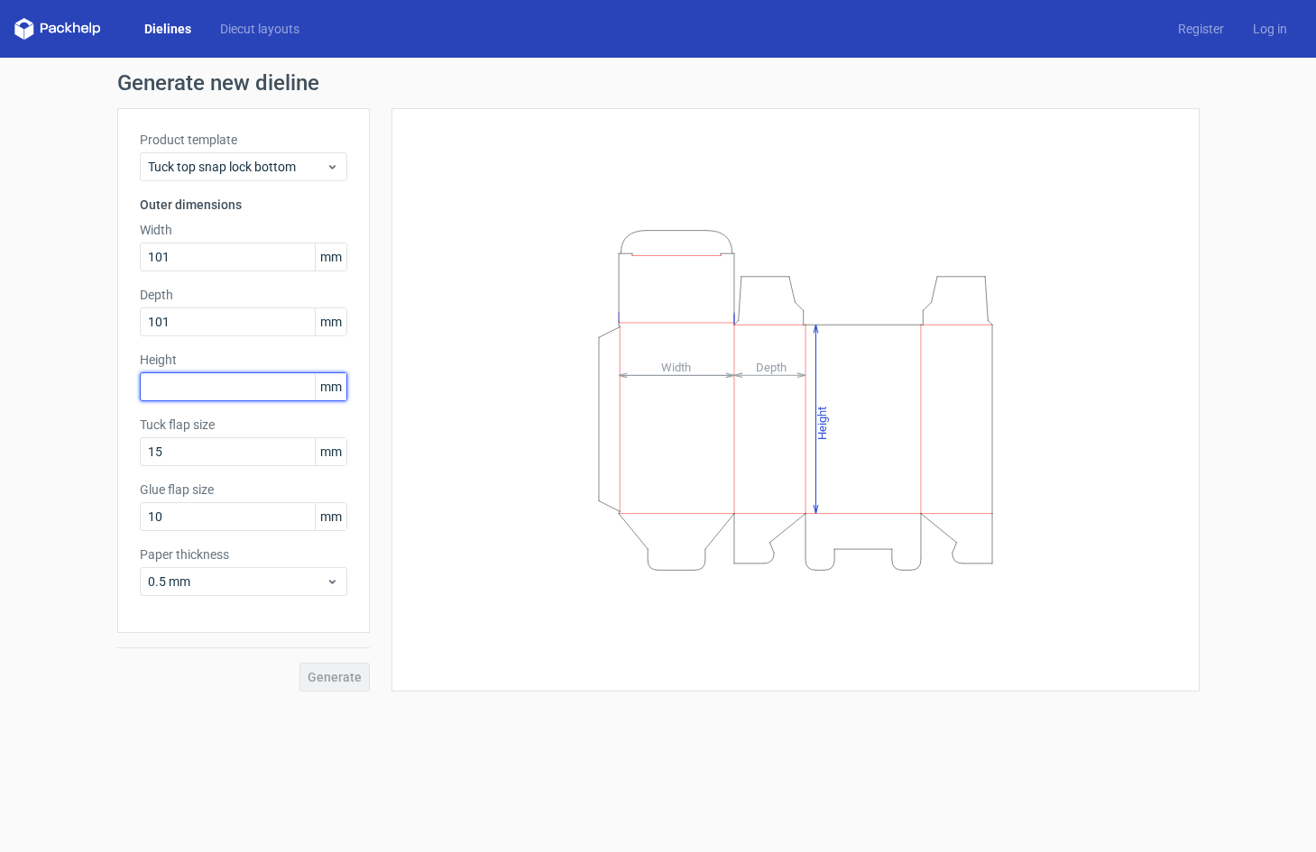
click at [228, 387] on input "text" at bounding box center [243, 386] width 207 height 29
type input "120"
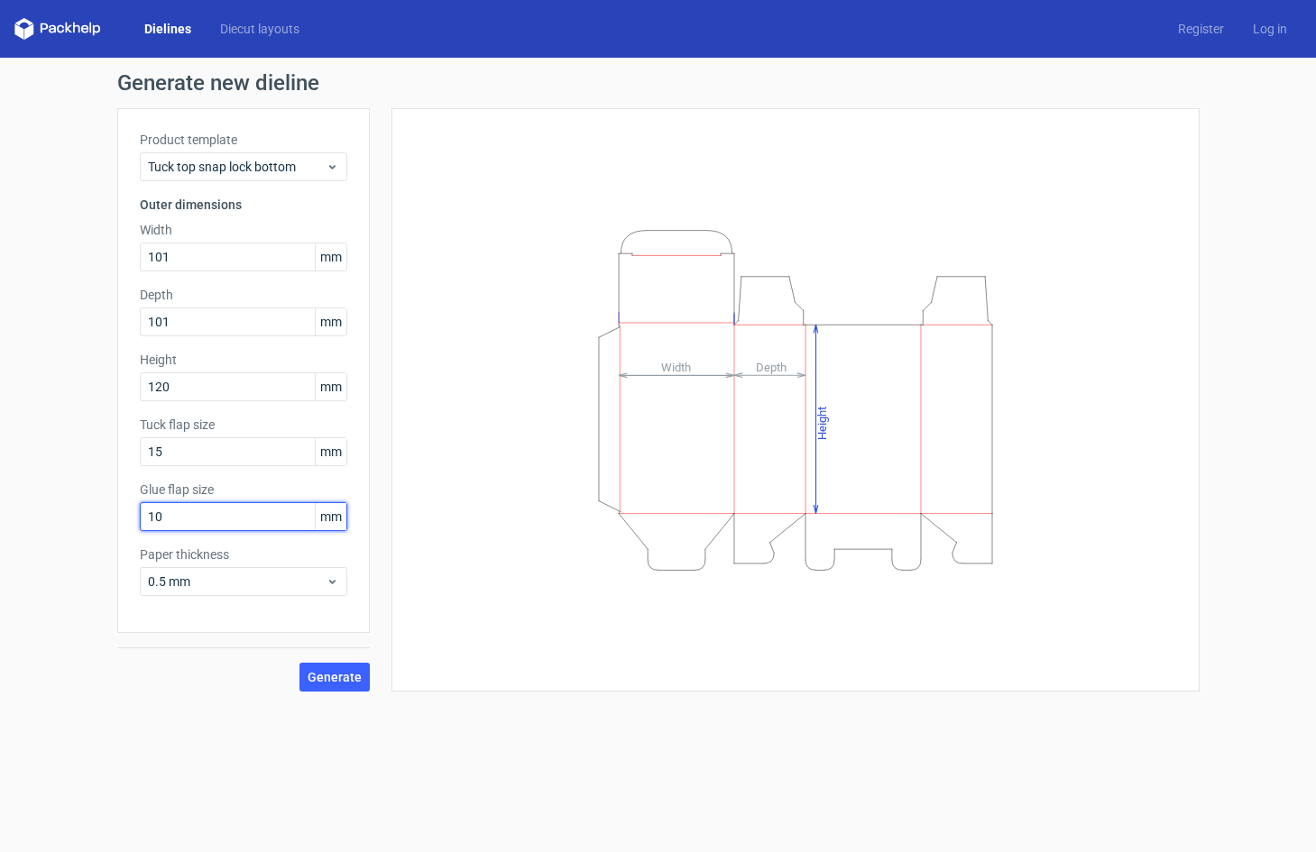
drag, startPoint x: 205, startPoint y: 520, endPoint x: 113, endPoint y: 511, distance: 92.4
click at [114, 511] on div "Generate new dieline Product template Tuck top snap lock bottom Outer dimension…" at bounding box center [658, 382] width 1316 height 648
type input "13"
click at [310, 686] on button "Generate" at bounding box center [334, 677] width 70 height 29
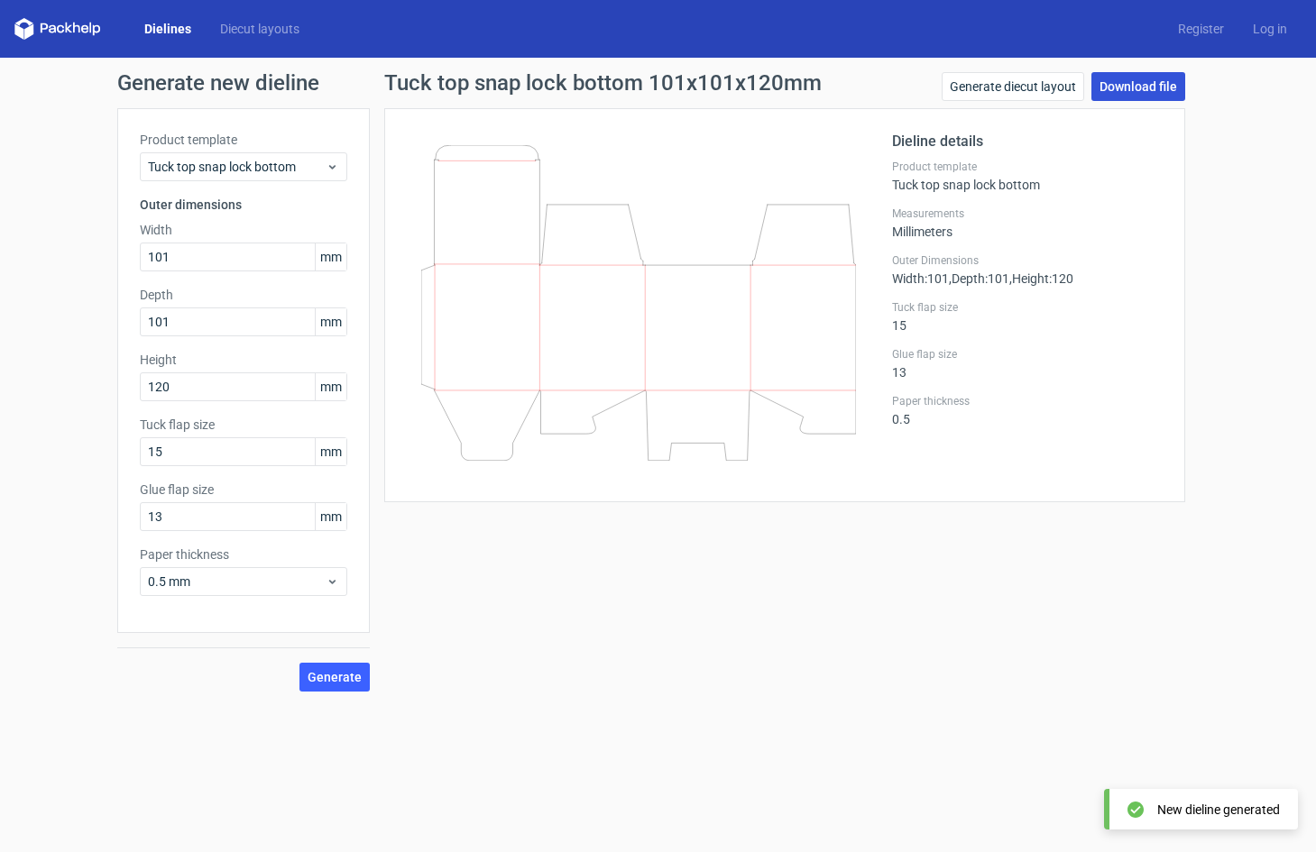
click at [1114, 87] on link "Download file" at bounding box center [1138, 86] width 94 height 29
